Goal: Task Accomplishment & Management: Complete application form

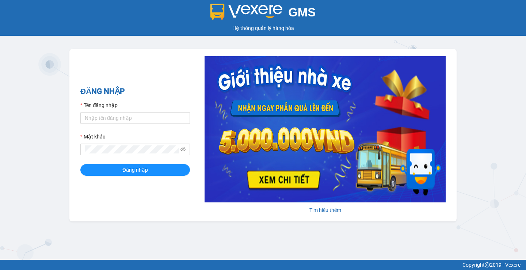
click at [126, 109] on div "Tên đăng nhập" at bounding box center [135, 106] width 110 height 11
click at [125, 118] on input "Tên đăng nhập" at bounding box center [135, 118] width 110 height 12
type input "huyenttn.petrobp"
click at [129, 145] on span at bounding box center [135, 150] width 110 height 12
click at [80, 164] on button "Đăng nhập" at bounding box center [135, 170] width 110 height 12
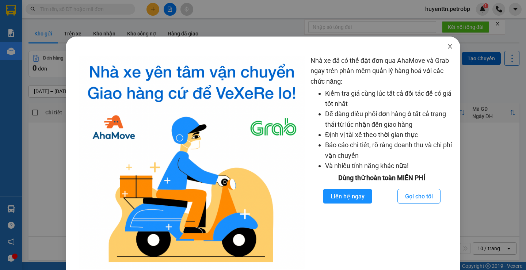
click at [447, 45] on icon "close" at bounding box center [450, 46] width 6 height 6
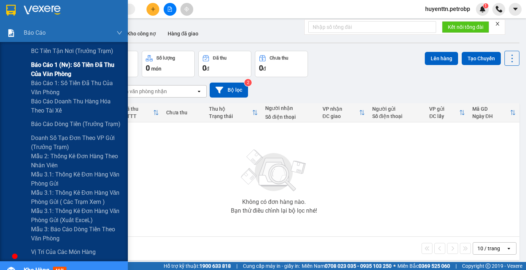
click at [51, 69] on span "Báo cáo 1 (nv): Số tiền đã thu của văn phòng" at bounding box center [76, 69] width 91 height 18
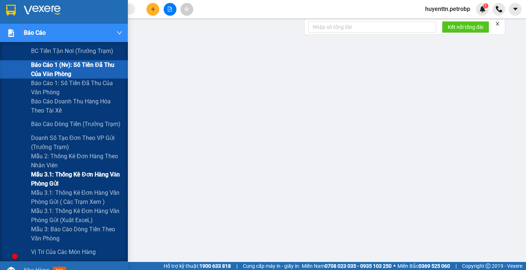
click at [68, 178] on span "Mẫu 3.1: Thống kê đơn hàng văn phòng gửi" at bounding box center [76, 179] width 91 height 18
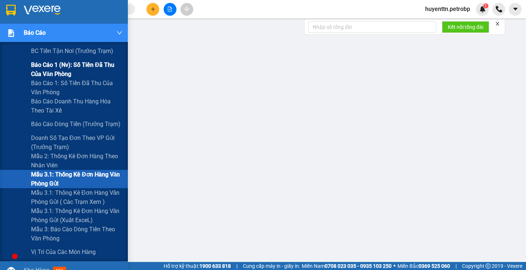
click at [57, 69] on span "Báo cáo 1 (nv): Số tiền đã thu của văn phòng" at bounding box center [76, 69] width 91 height 18
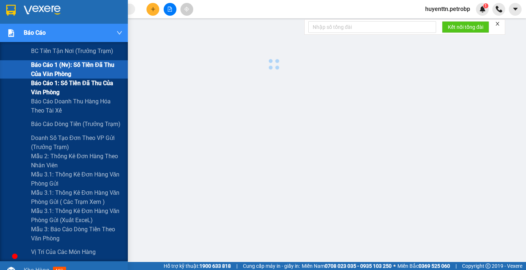
click at [56, 88] on span "Báo cáo 1: Số tiền đã thu của văn phòng" at bounding box center [76, 88] width 91 height 18
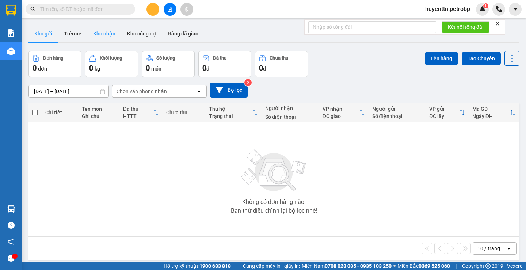
click at [108, 35] on button "Kho nhận" at bounding box center [104, 34] width 34 height 18
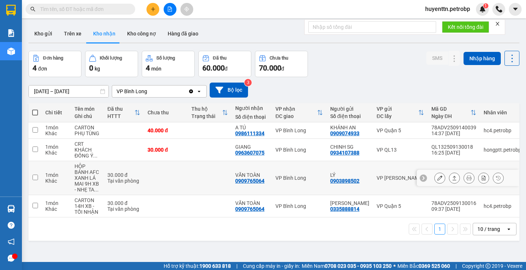
scroll to position [34, 0]
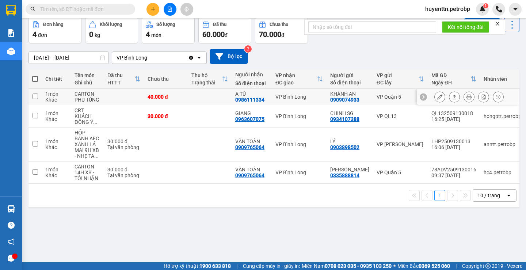
click at [438, 99] on icon at bounding box center [440, 96] width 5 height 5
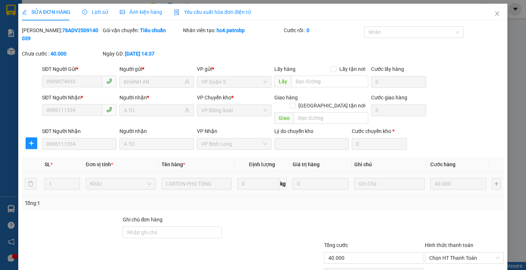
type input "0909074933"
type input "KHÁNH AN"
type input "0986111334"
type input "A TÚ"
type input "40.000"
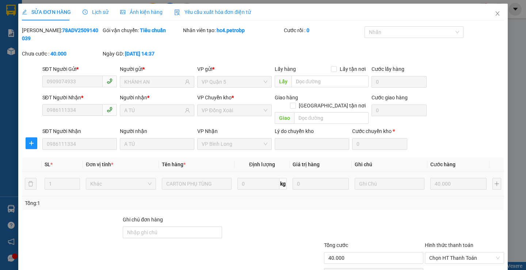
scroll to position [27, 0]
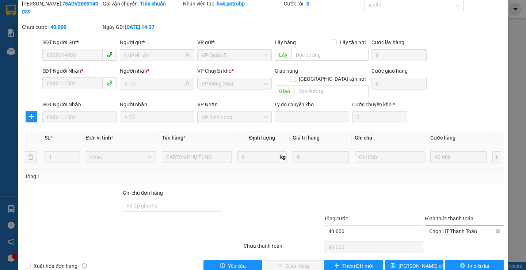
click at [439, 226] on span "Chọn HT Thanh Toán" at bounding box center [464, 231] width 71 height 11
click at [437, 231] on div "Tại văn phòng" at bounding box center [459, 230] width 69 height 8
type input "0"
click at [444, 226] on span "Tại văn phòng" at bounding box center [464, 231] width 71 height 11
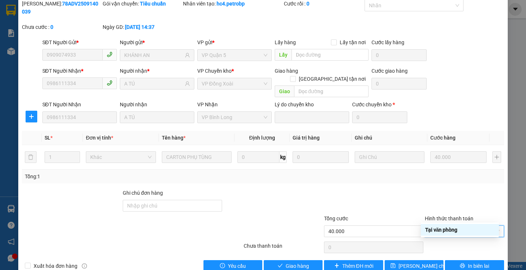
click at [442, 228] on div "Tại văn phòng" at bounding box center [459, 230] width 69 height 8
click at [295, 262] on span "Giao hàng" at bounding box center [297, 266] width 23 height 8
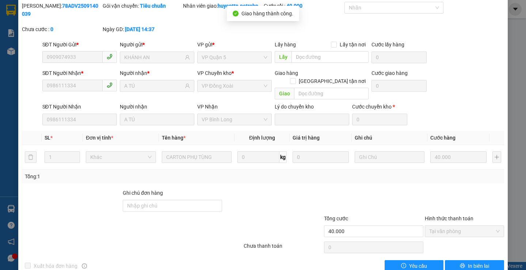
scroll to position [0, 0]
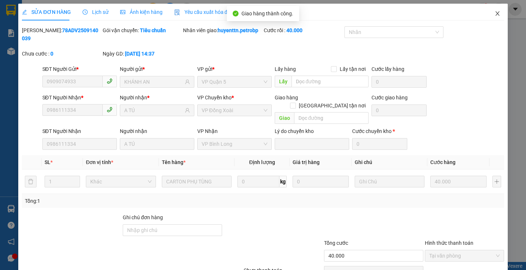
click at [495, 14] on icon "close" at bounding box center [498, 14] width 6 height 6
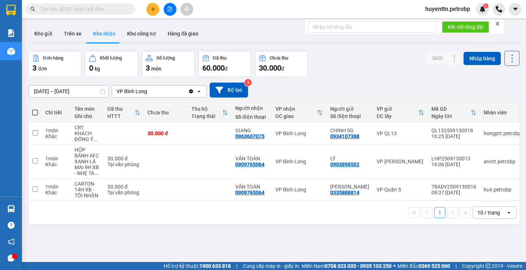
click at [71, 16] on div "Kết quả tìm kiếm ( 0 ) Bộ lọc No Data huyenttn.petrobp 1" at bounding box center [263, 9] width 526 height 18
click at [71, 14] on span at bounding box center [81, 9] width 110 height 11
click at [72, 12] on input "text" at bounding box center [83, 9] width 86 height 8
paste input "0786036783"
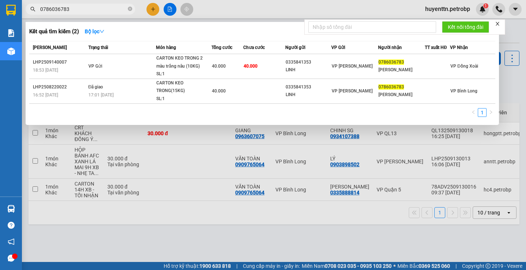
type input "0786036783"
click at [191, 245] on div at bounding box center [263, 135] width 526 height 270
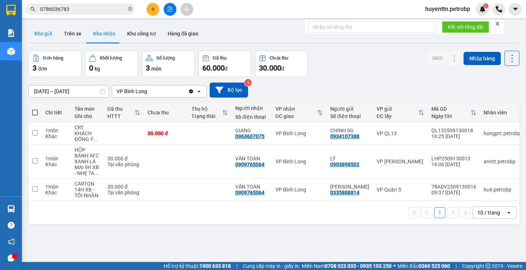
click at [53, 35] on button "Kho gửi" at bounding box center [44, 34] width 30 height 18
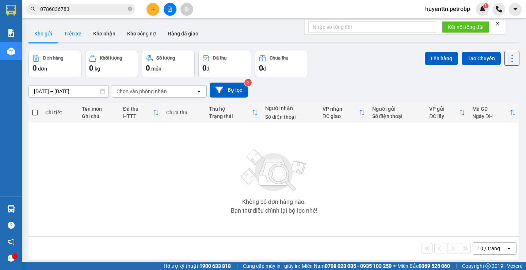
click at [67, 35] on button "Trên xe" at bounding box center [72, 34] width 29 height 18
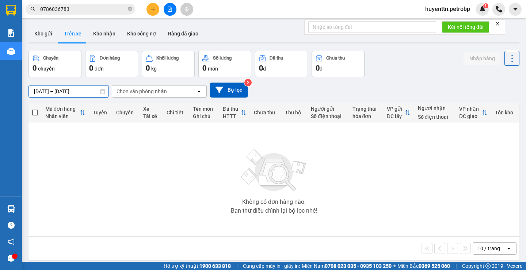
click at [43, 88] on input "[DATE] – [DATE]" at bounding box center [69, 92] width 80 height 12
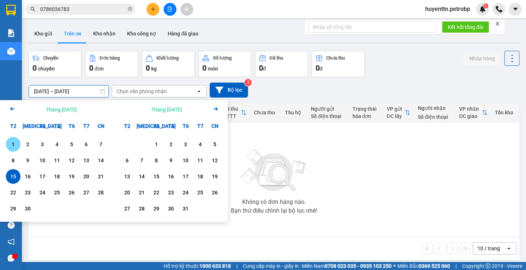
click at [10, 146] on div "1" at bounding box center [13, 144] width 10 height 9
click at [69, 91] on input "[DATE] – / /" at bounding box center [69, 92] width 80 height 12
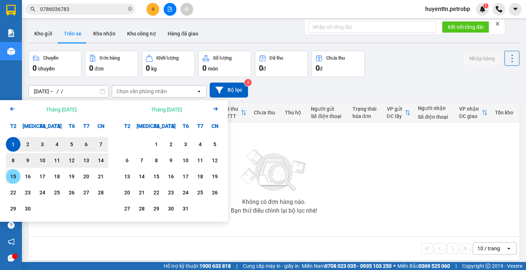
click at [7, 182] on div "15" at bounding box center [13, 176] width 15 height 15
type input "[DATE] – [DATE]"
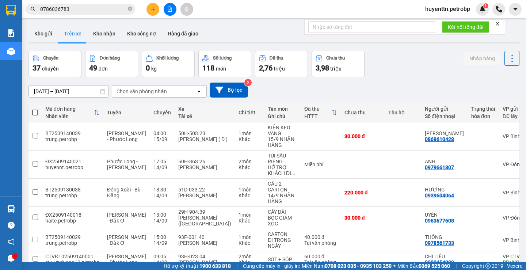
click at [170, 90] on div "Chọn văn phòng nhận" at bounding box center [154, 92] width 84 height 12
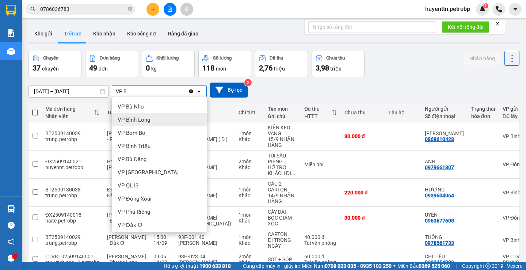
type input "VP B"
click at [170, 122] on div "VP Bình Long" at bounding box center [159, 119] width 95 height 13
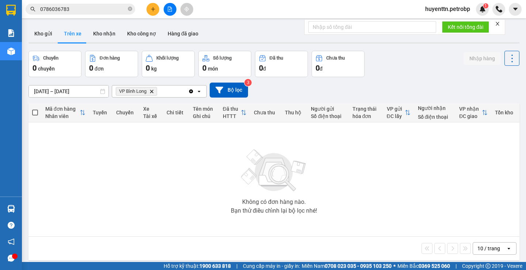
click at [153, 94] on span "VP Bình Long Delete" at bounding box center [136, 91] width 41 height 9
click at [153, 93] on icon "Delete" at bounding box center [151, 91] width 4 height 4
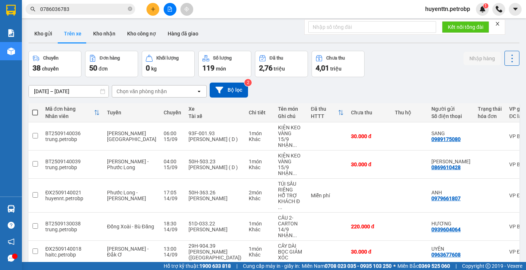
click at [144, 90] on div "Chọn văn phòng nhận" at bounding box center [142, 91] width 50 height 7
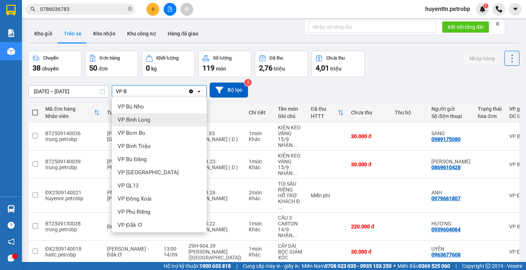
type input "VP B"
click at [136, 118] on span "VP Bình Long" at bounding box center [134, 119] width 33 height 7
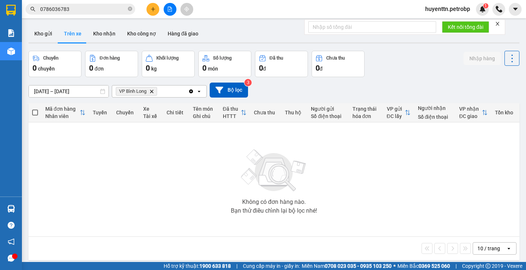
click at [154, 91] on icon "Delete" at bounding box center [151, 91] width 4 height 4
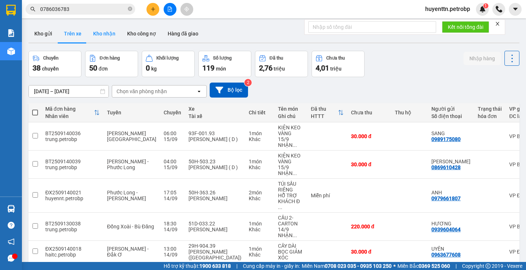
click at [103, 37] on button "Kho nhận" at bounding box center [104, 34] width 34 height 18
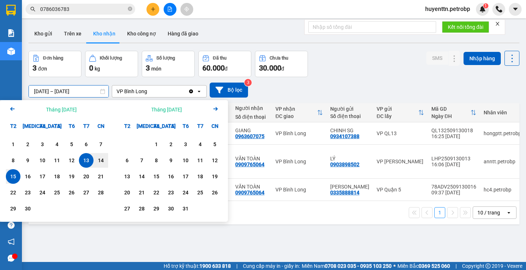
click at [42, 90] on input "[DATE] – [DATE]" at bounding box center [69, 92] width 80 height 12
click at [17, 143] on div "1" at bounding box center [13, 144] width 10 height 9
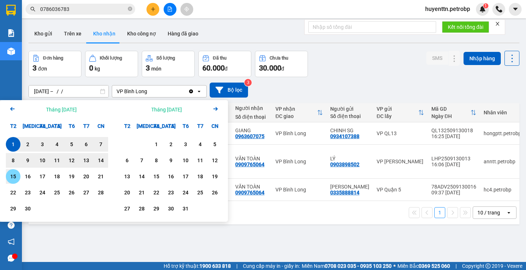
click at [18, 181] on div "15" at bounding box center [13, 176] width 15 height 15
type input "[DATE] – [DATE]"
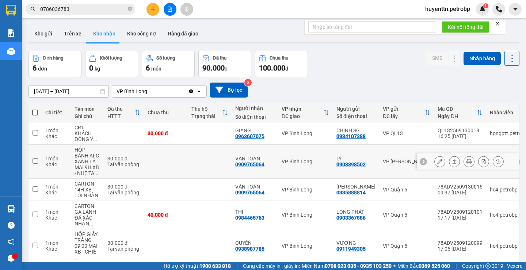
scroll to position [45, 0]
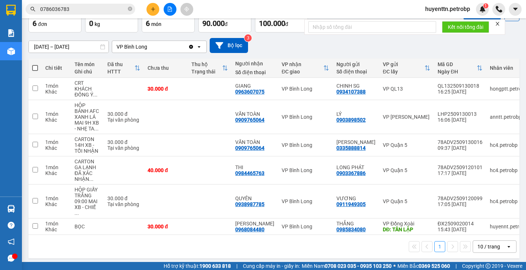
click at [285, 250] on div "1 10 / trang open" at bounding box center [273, 247] width 485 height 12
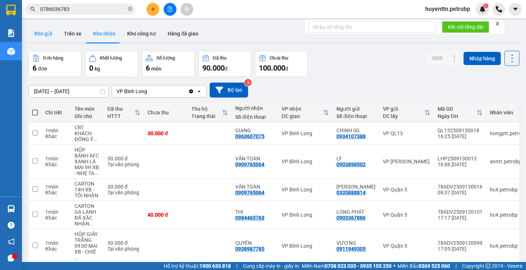
click at [49, 35] on button "Kho gửi" at bounding box center [44, 34] width 30 height 18
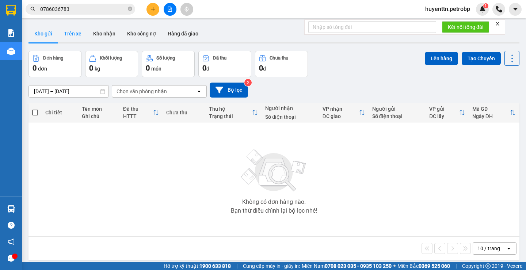
click at [76, 33] on button "Trên xe" at bounding box center [72, 34] width 29 height 18
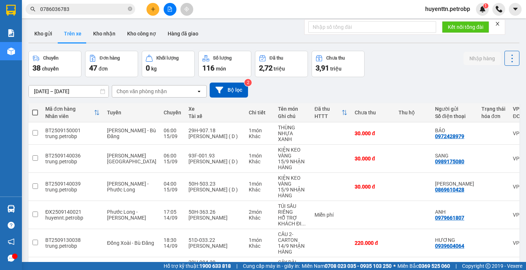
click at [161, 90] on div "Chọn văn phòng nhận" at bounding box center [142, 91] width 50 height 7
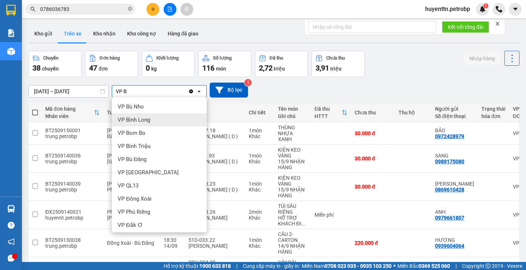
type input "VP B"
click at [150, 116] on div "VP Bình Long" at bounding box center [159, 119] width 95 height 13
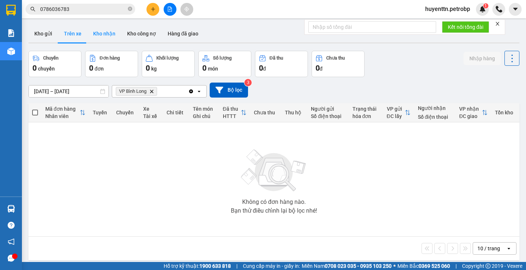
click at [107, 39] on button "Kho nhận" at bounding box center [104, 34] width 34 height 18
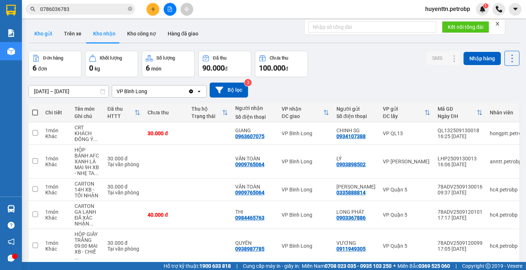
click at [30, 30] on button "Kho gửi" at bounding box center [44, 34] width 30 height 18
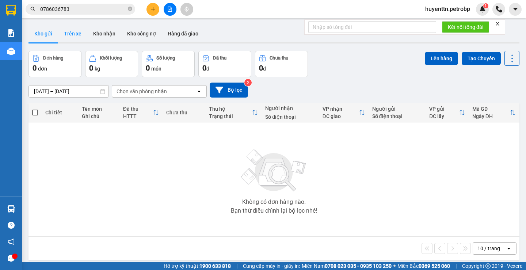
click at [69, 31] on button "Trên xe" at bounding box center [72, 34] width 29 height 18
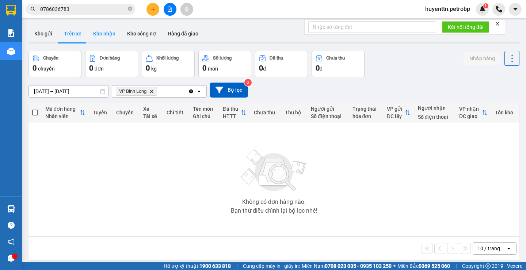
click at [103, 35] on button "Kho nhận" at bounding box center [104, 34] width 34 height 18
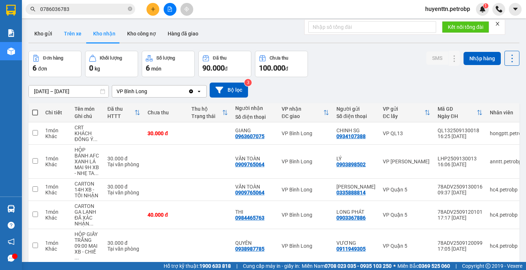
click at [70, 37] on button "Trên xe" at bounding box center [72, 34] width 29 height 18
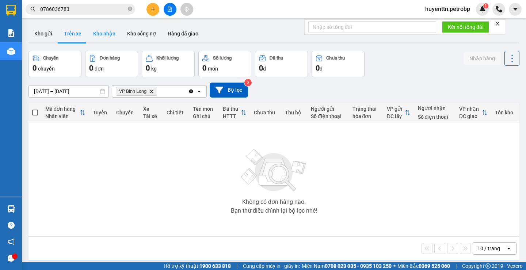
click at [107, 38] on button "Kho nhận" at bounding box center [104, 34] width 34 height 18
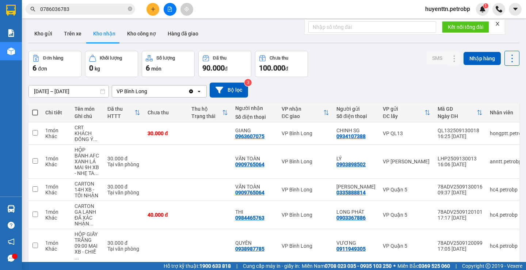
click at [73, 11] on input "0786036783" at bounding box center [83, 9] width 86 height 8
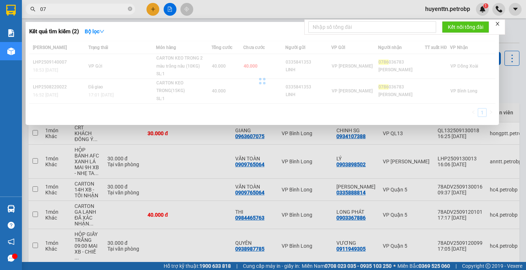
type input "0"
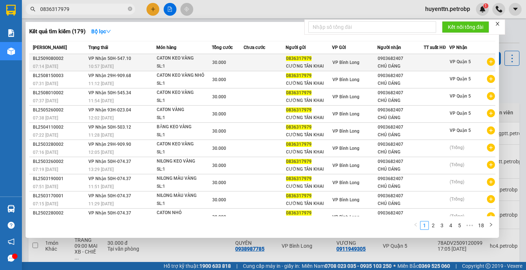
type input "0836317979"
click at [487, 59] on icon "plus-circle" at bounding box center [491, 62] width 8 height 8
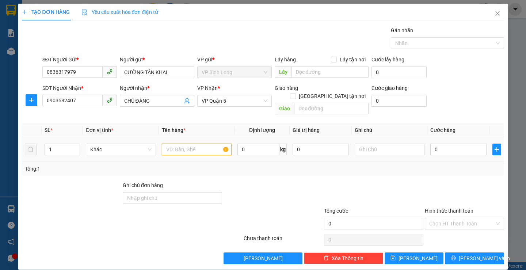
click at [178, 144] on input "text" at bounding box center [197, 150] width 70 height 12
type input "[PERSON_NAME]"
click at [434, 144] on input "0" at bounding box center [459, 150] width 56 height 12
type input "3"
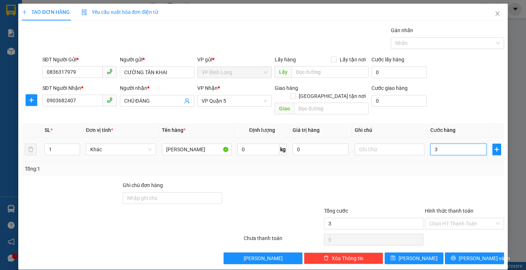
type input "3"
type input "30"
type input "300"
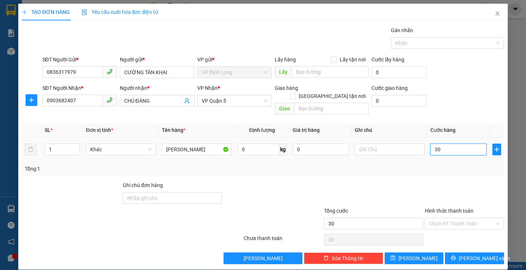
type input "300"
type input "3.000"
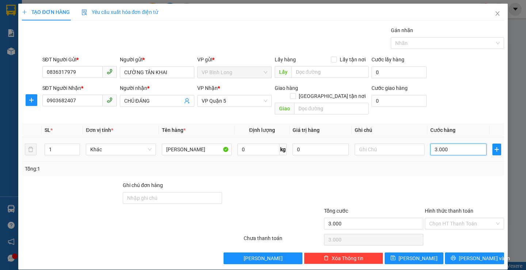
type input "30.000"
click at [463, 218] on input "Hình thức thanh toán" at bounding box center [461, 223] width 65 height 11
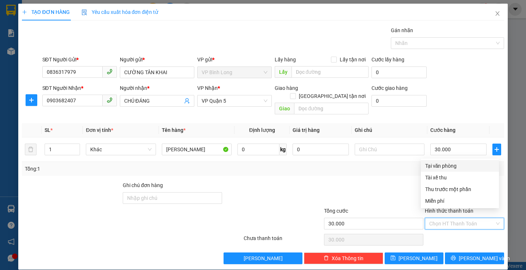
click at [451, 163] on div "Tại văn phòng" at bounding box center [459, 166] width 69 height 8
type input "0"
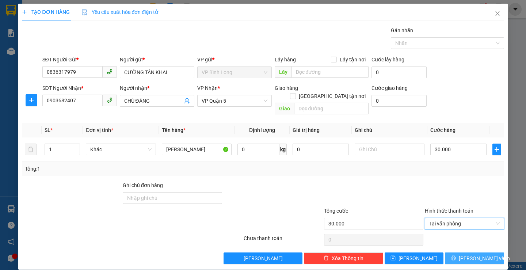
click at [454, 253] on button "[PERSON_NAME] và In" at bounding box center [474, 259] width 59 height 12
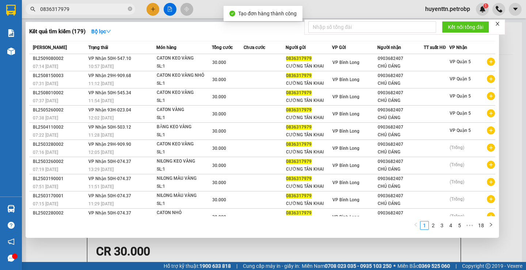
click at [356, 5] on div at bounding box center [263, 135] width 526 height 270
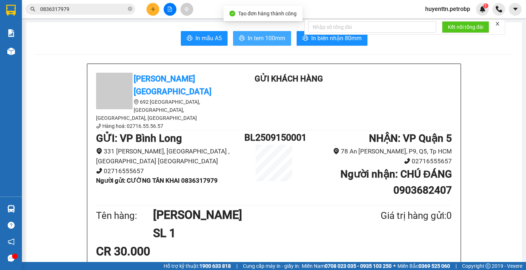
click at [276, 38] on span "In tem 100mm" at bounding box center [267, 38] width 38 height 9
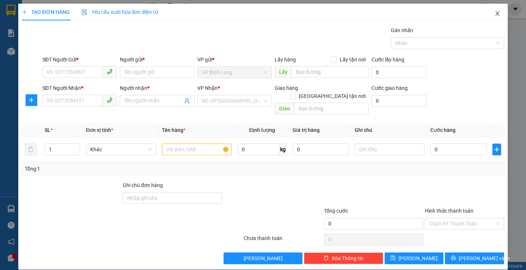
click at [496, 15] on icon "close" at bounding box center [498, 13] width 4 height 4
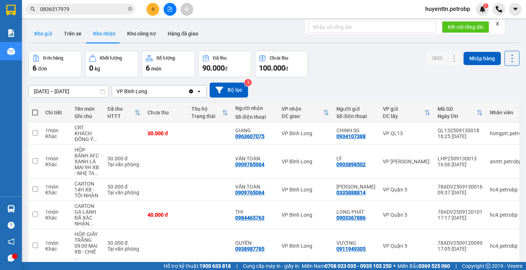
click at [43, 33] on button "Kho gửi" at bounding box center [44, 34] width 30 height 18
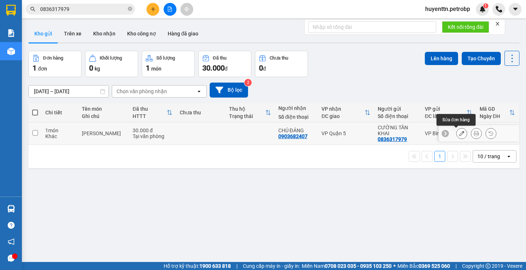
click at [459, 136] on icon at bounding box center [461, 133] width 5 height 5
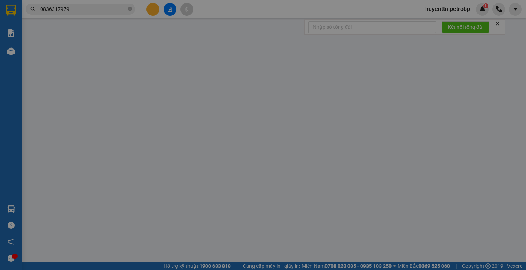
type input "0836317979"
type input "0903682407"
type input "30.000"
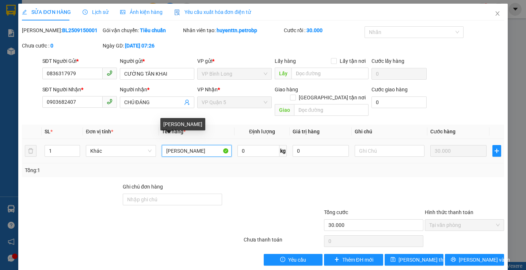
click at [215, 145] on input "[PERSON_NAME]" at bounding box center [197, 151] width 70 height 12
type input "CATON KEO VÀNG"
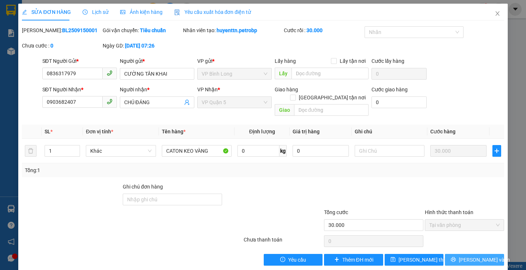
click at [466, 256] on span "[PERSON_NAME] và In" at bounding box center [484, 260] width 51 height 8
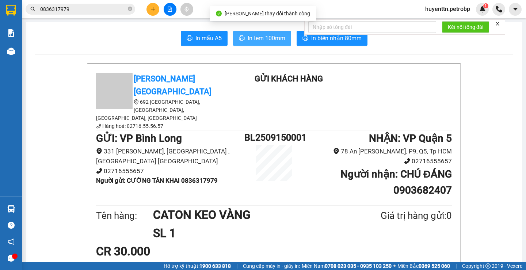
click at [272, 39] on span "In tem 100mm" at bounding box center [267, 38] width 38 height 9
